Goal: Transaction & Acquisition: Purchase product/service

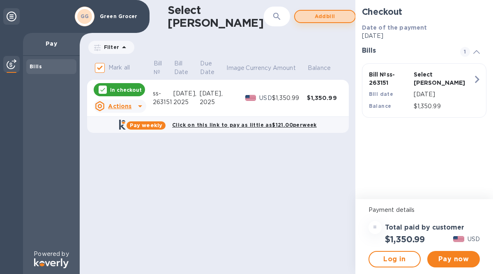
click at [302, 15] on span "Add bill" at bounding box center [325, 17] width 47 height 10
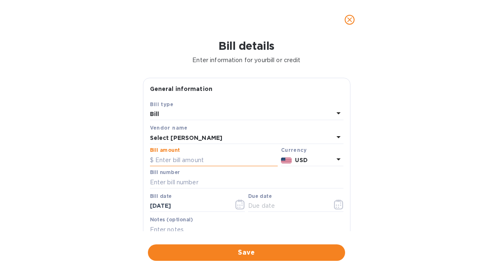
click at [169, 159] on input "text" at bounding box center [214, 160] width 128 height 12
type input "180.00"
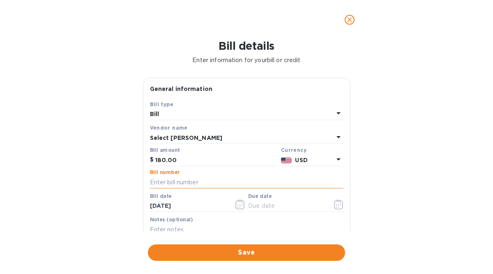
click at [163, 181] on input "text" at bounding box center [247, 182] width 194 height 12
type input "SS-263156"
click at [240, 205] on icon "button" at bounding box center [240, 204] width 1 height 1
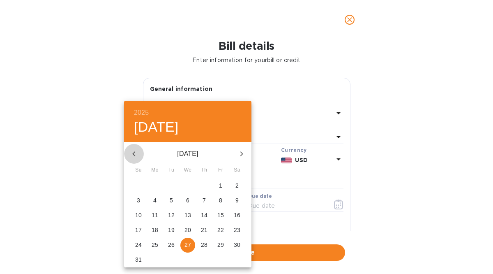
click at [132, 154] on icon "button" at bounding box center [134, 154] width 10 height 10
click at [205, 242] on p "31" at bounding box center [204, 244] width 7 height 8
type input "[DATE]"
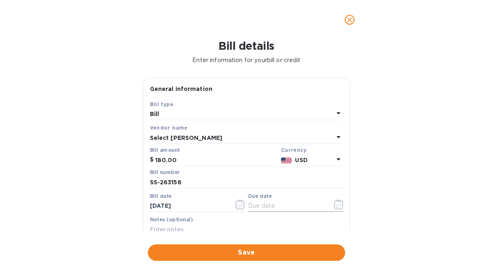
click at [334, 205] on icon "button" at bounding box center [338, 204] width 9 height 10
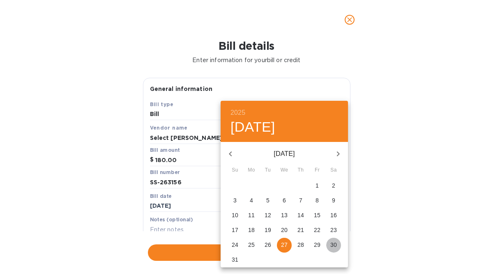
click at [334, 244] on p "30" at bounding box center [333, 244] width 7 height 8
type input "[DATE]"
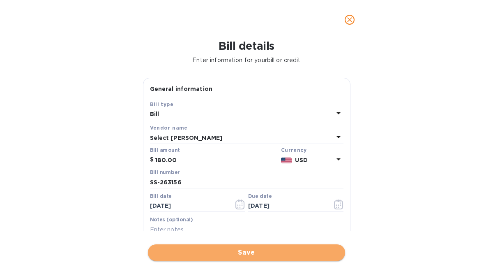
click at [246, 252] on span "Save" at bounding box center [247, 252] width 184 height 10
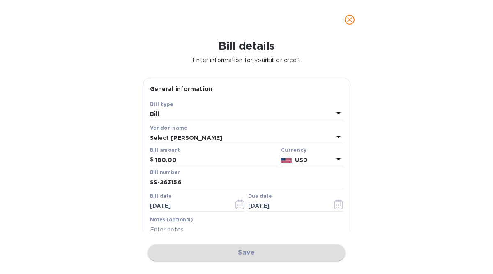
checkbox input "false"
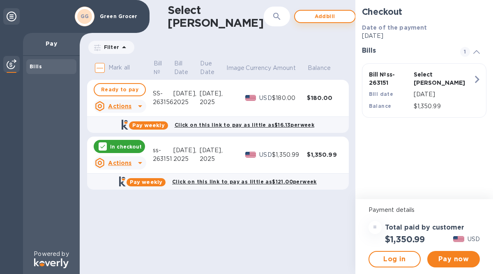
click at [302, 18] on span "Add bill" at bounding box center [325, 17] width 47 height 10
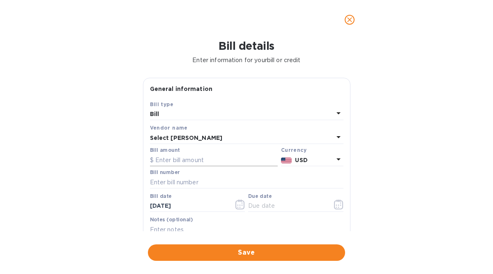
click at [160, 160] on input "text" at bounding box center [214, 160] width 128 height 12
type input "1,575.12"
click at [175, 183] on input "text" at bounding box center [247, 182] width 194 height 12
type input "ss-263613"
click at [258, 207] on input "text" at bounding box center [287, 206] width 78 height 12
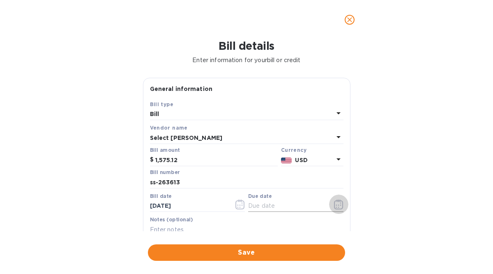
click at [338, 204] on icon "button" at bounding box center [338, 204] width 1 height 1
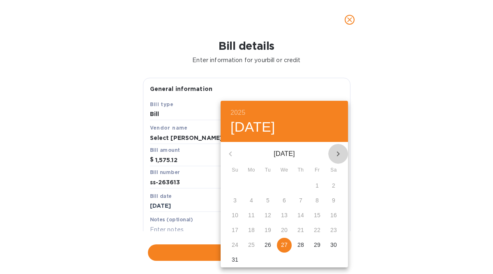
click at [335, 155] on icon "button" at bounding box center [338, 154] width 10 height 10
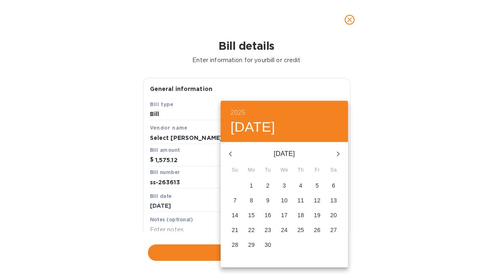
click at [334, 183] on p "6" at bounding box center [333, 185] width 3 height 8
type input "[DATE]"
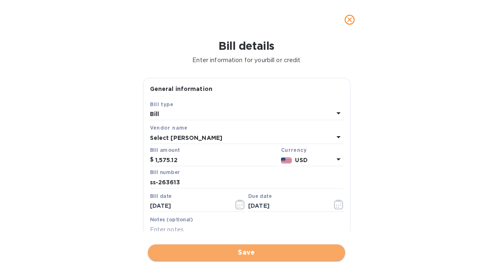
click at [248, 257] on span "Save" at bounding box center [247, 252] width 184 height 10
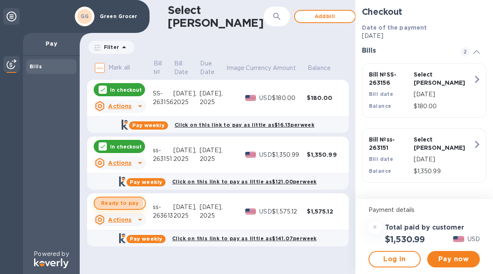
click at [107, 203] on span "Ready to pay" at bounding box center [119, 203] width 37 height 10
checkbox input "true"
click at [439, 258] on span "Pay now" at bounding box center [453, 259] width 39 height 10
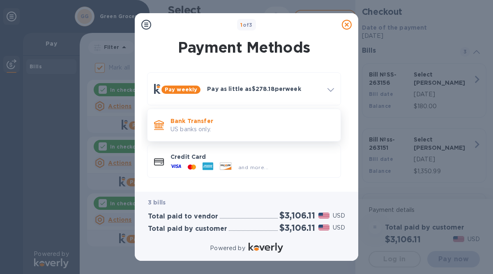
click at [180, 122] on p "Bank Transfer" at bounding box center [253, 121] width 164 height 8
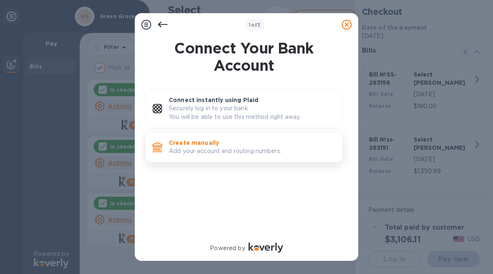
click at [184, 145] on p "Create manually" at bounding box center [252, 142] width 167 height 8
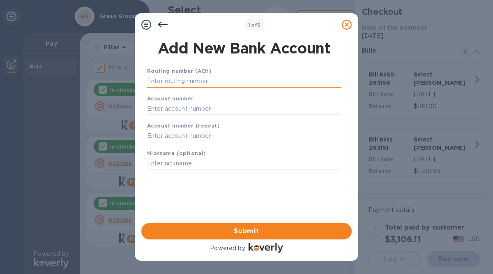
click at [162, 79] on input "text" at bounding box center [244, 81] width 194 height 12
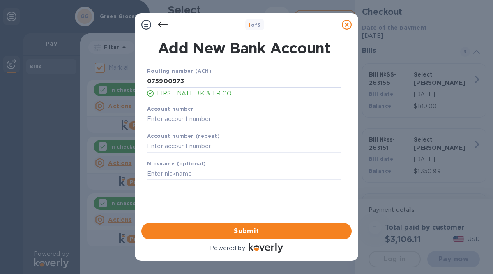
type input "075900973"
click at [155, 118] on input "text" at bounding box center [244, 119] width 194 height 12
type input "30172049"
click at [150, 142] on input "text" at bounding box center [244, 146] width 194 height 12
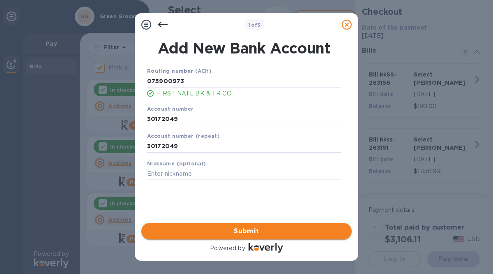
type input "30172049"
click at [208, 232] on span "Submit" at bounding box center [246, 231] width 197 height 10
